Goal: Transaction & Acquisition: Purchase product/service

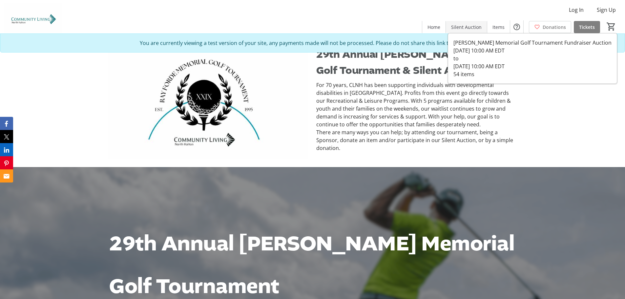
click at [477, 28] on span "Silent Auction" at bounding box center [466, 27] width 31 height 7
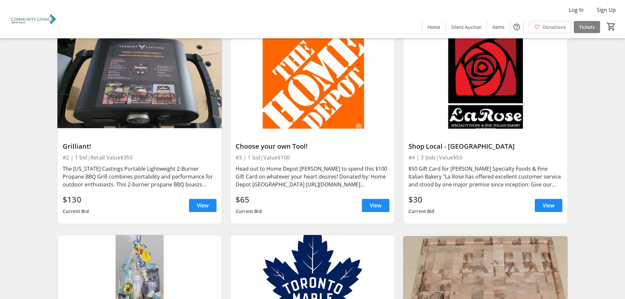
scroll to position [262, 0]
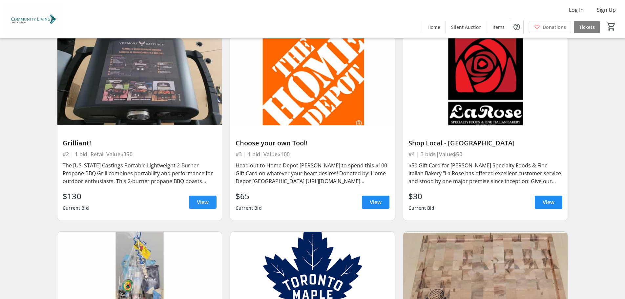
click at [199, 204] on span "View" at bounding box center [203, 202] width 12 height 8
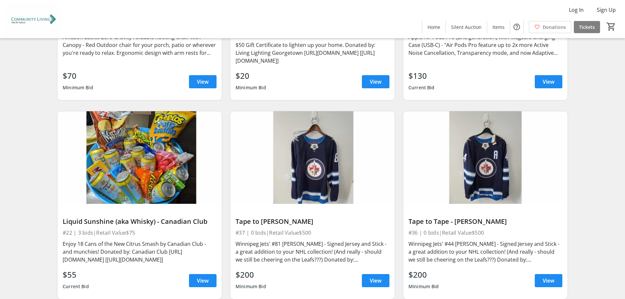
scroll to position [1509, 0]
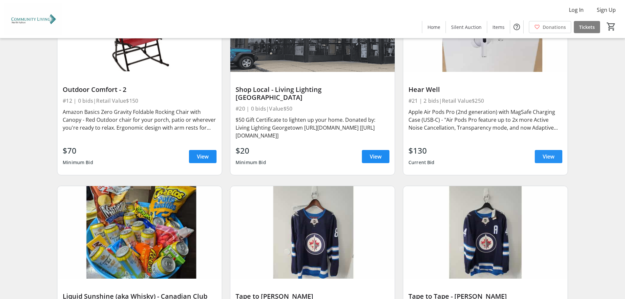
click at [547, 153] on span "View" at bounding box center [549, 157] width 12 height 8
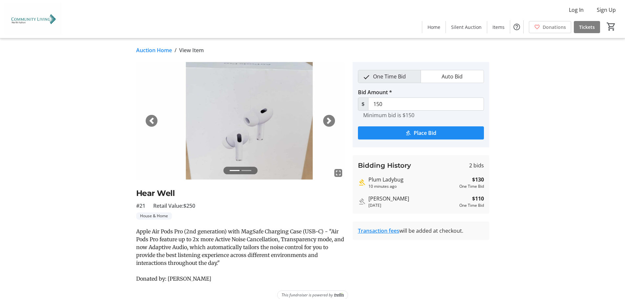
click at [160, 50] on link "Auction Home" at bounding box center [154, 50] width 36 height 8
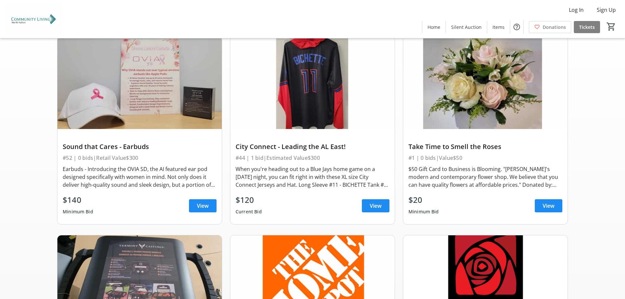
scroll to position [66, 0]
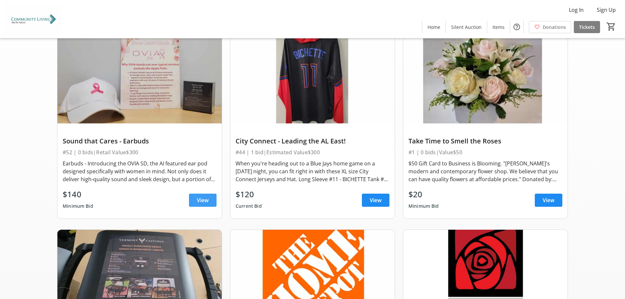
click at [208, 202] on span "View" at bounding box center [203, 200] width 12 height 8
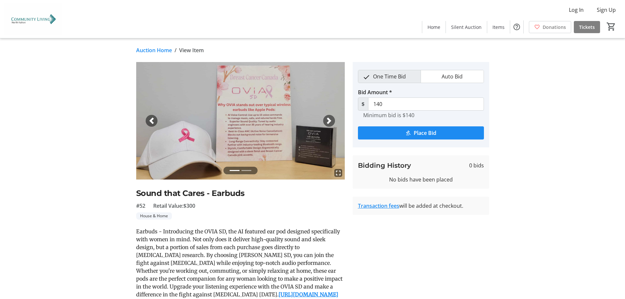
click at [151, 52] on link "Auction Home" at bounding box center [154, 50] width 36 height 8
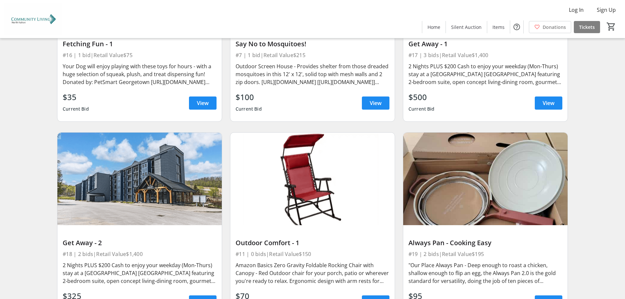
scroll to position [1253, 0]
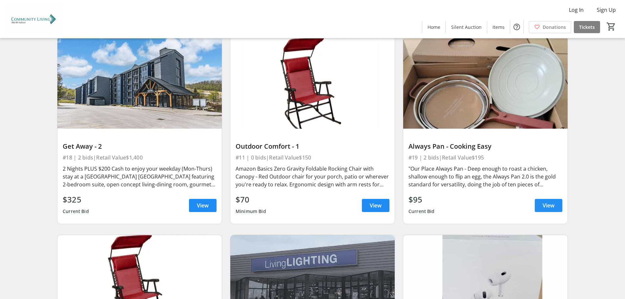
click at [543, 209] on span "View" at bounding box center [549, 205] width 12 height 8
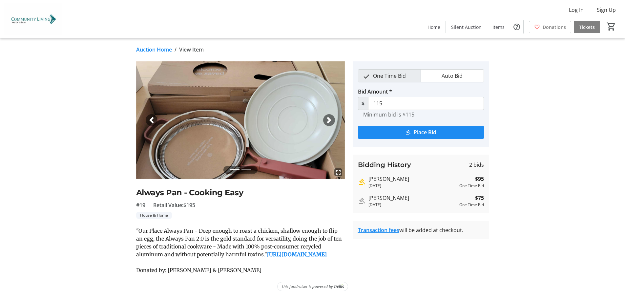
scroll to position [16, 0]
drag, startPoint x: 405, startPoint y: 163, endPoint x: 369, endPoint y: 163, distance: 36.4
click at [369, 175] on div "Mark Tweyman" at bounding box center [412, 179] width 88 height 8
click at [400, 175] on div "Bidding History 2 bids Mark Tweyman 5 days ago $95 One Time Bid Carolyn Forde 5…" at bounding box center [421, 183] width 136 height 58
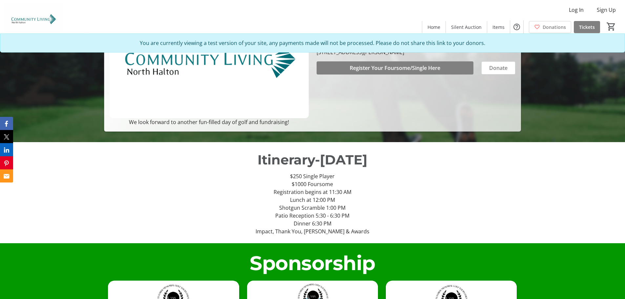
scroll to position [197, 0]
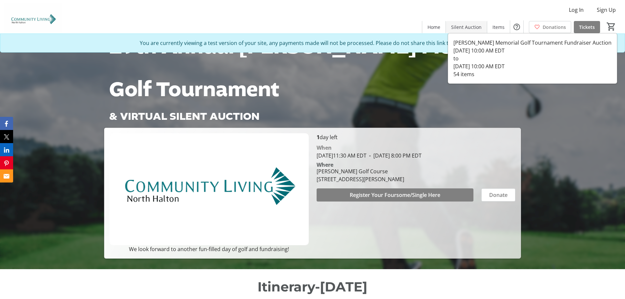
click at [463, 25] on span "Silent Auction" at bounding box center [466, 27] width 31 height 7
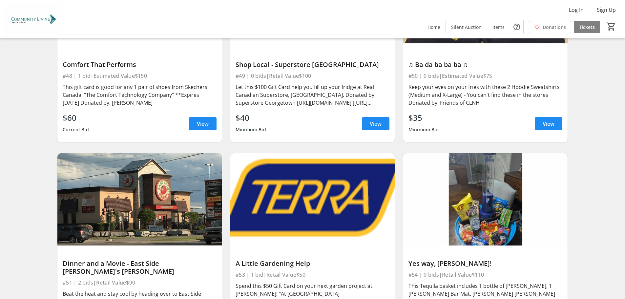
scroll to position [3385, 0]
